Goal: Information Seeking & Learning: Learn about a topic

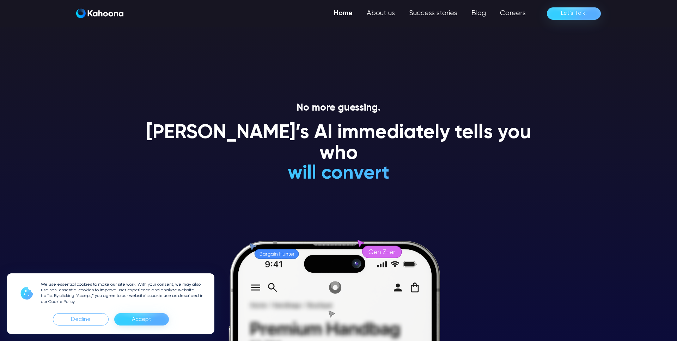
click at [136, 320] on div "Accept" at bounding box center [141, 319] width 19 height 11
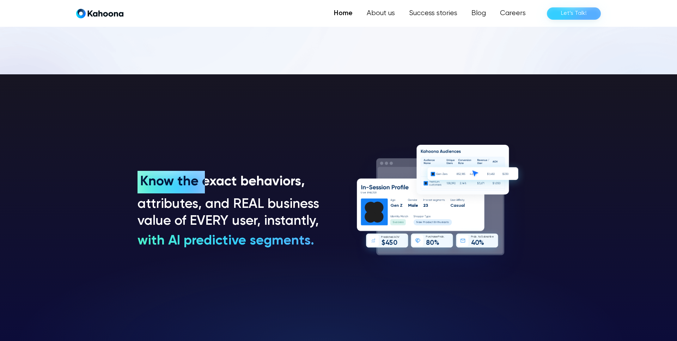
scroll to position [527, 0]
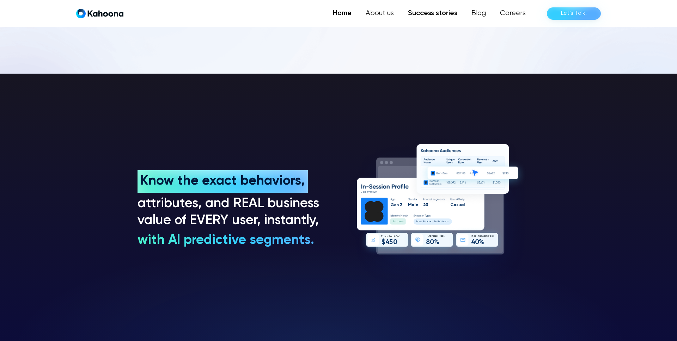
click at [420, 13] on link "Success stories" at bounding box center [432, 13] width 63 height 14
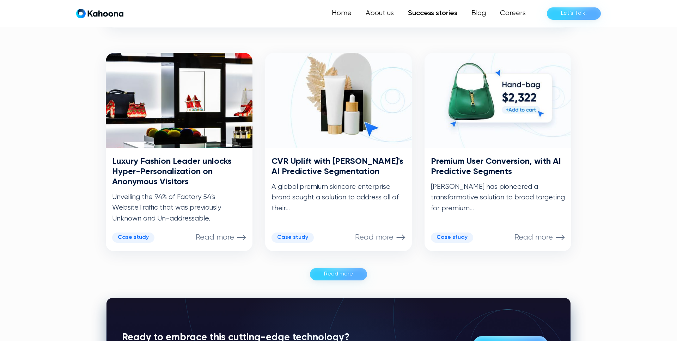
scroll to position [335, 0]
click at [332, 272] on div "Read more" at bounding box center [338, 273] width 29 height 11
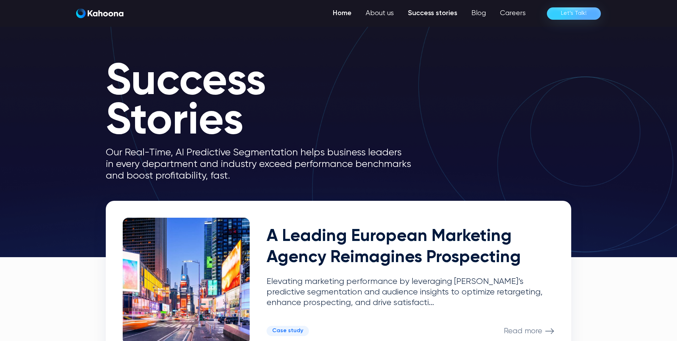
scroll to position [0, 0]
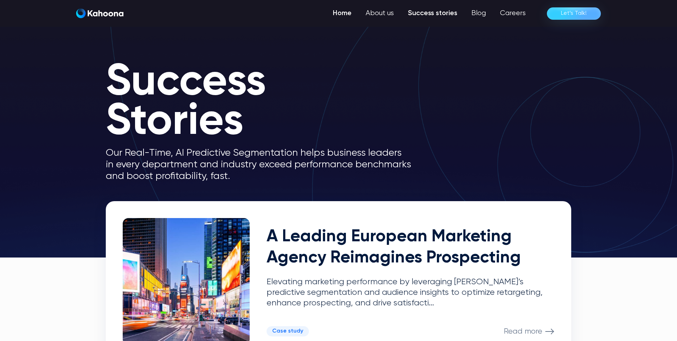
click at [342, 13] on link "Home" at bounding box center [342, 13] width 33 height 14
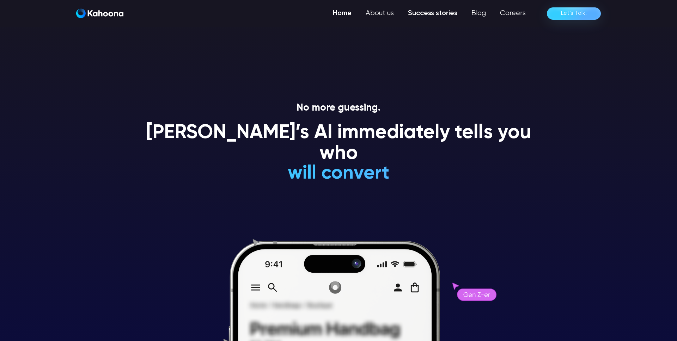
click at [441, 10] on link "Success stories" at bounding box center [432, 13] width 63 height 14
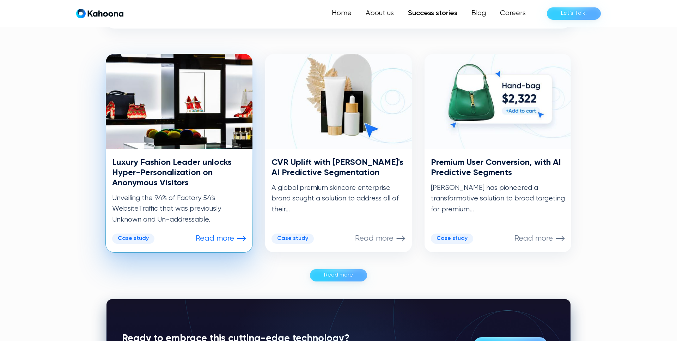
scroll to position [334, 0]
click at [212, 238] on p "Read more" at bounding box center [215, 238] width 38 height 9
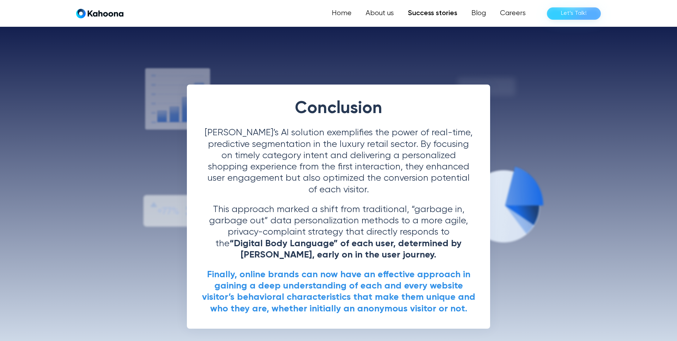
scroll to position [1334, 0]
click at [88, 254] on section "Conclusion Kahoona’s AI solution exemplifies the power of real-time, predictive…" at bounding box center [338, 207] width 677 height 366
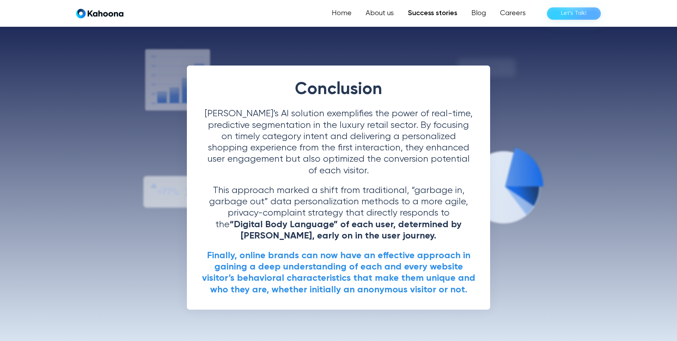
scroll to position [1353, 0]
